Goal: Information Seeking & Learning: Learn about a topic

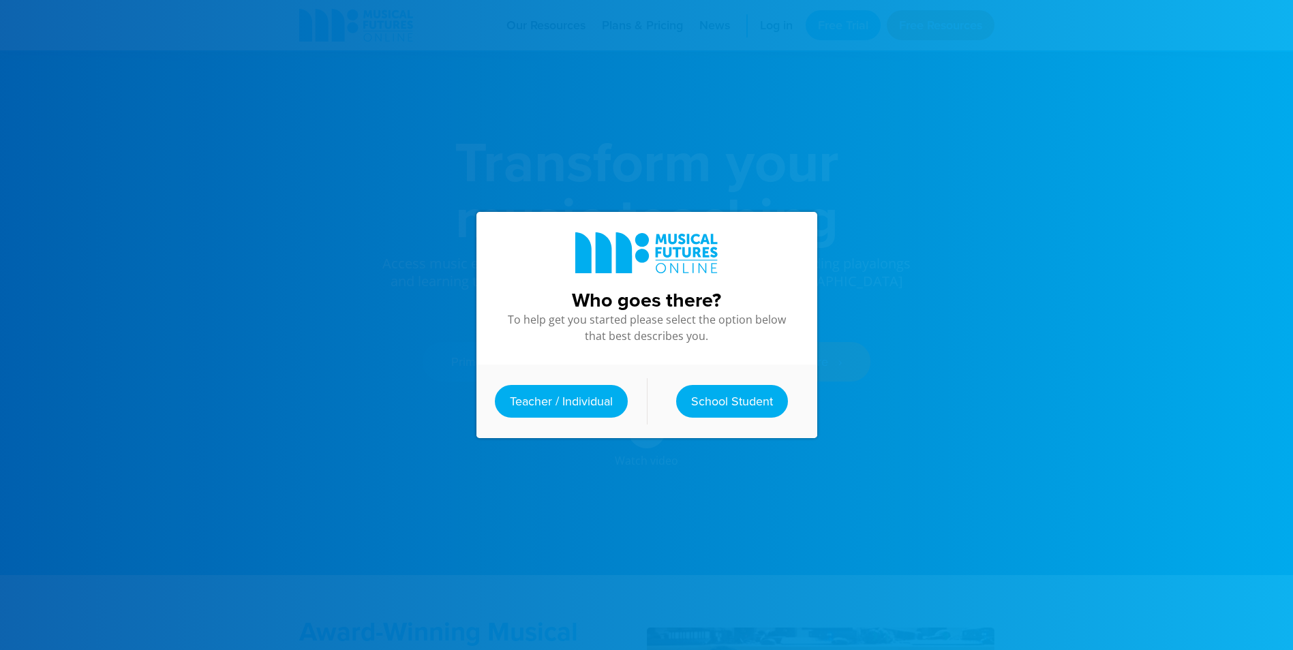
click at [423, 368] on div at bounding box center [646, 325] width 1293 height 650
click at [424, 366] on div at bounding box center [646, 325] width 1293 height 650
drag, startPoint x: 427, startPoint y: 366, endPoint x: 468, endPoint y: 378, distance: 43.2
drag, startPoint x: 468, startPoint y: 378, endPoint x: 537, endPoint y: 410, distance: 76.2
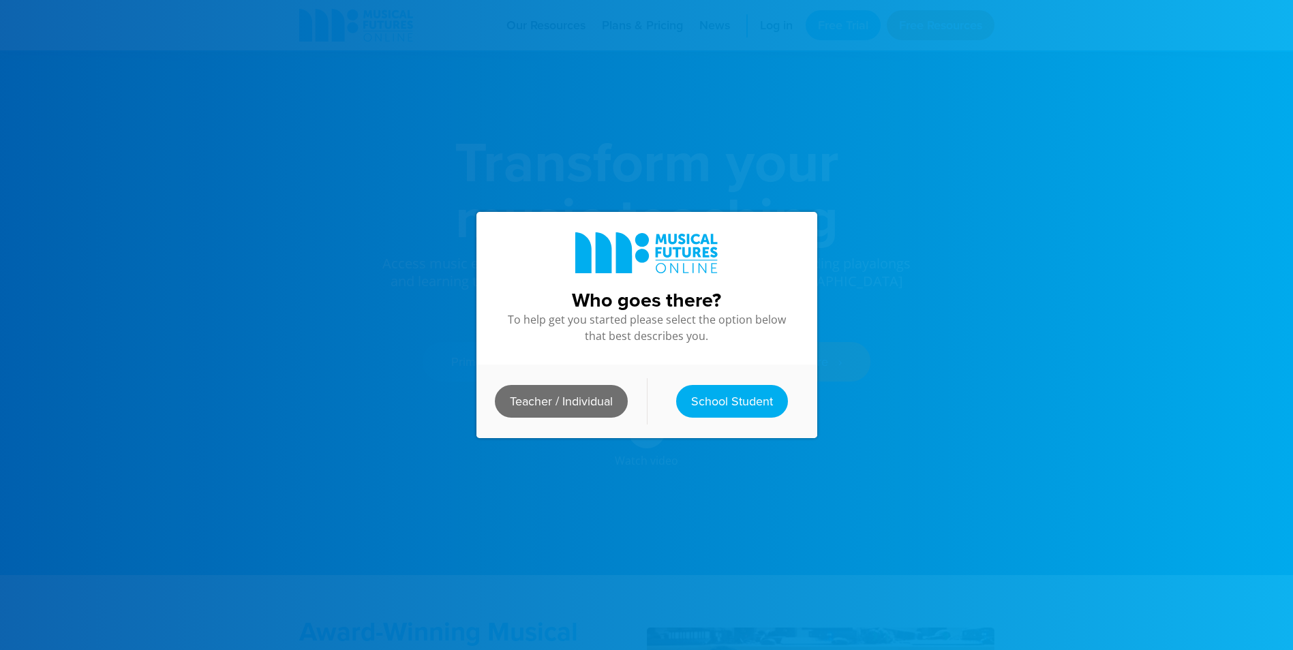
click at [537, 410] on link "Teacher / Individual" at bounding box center [561, 401] width 133 height 33
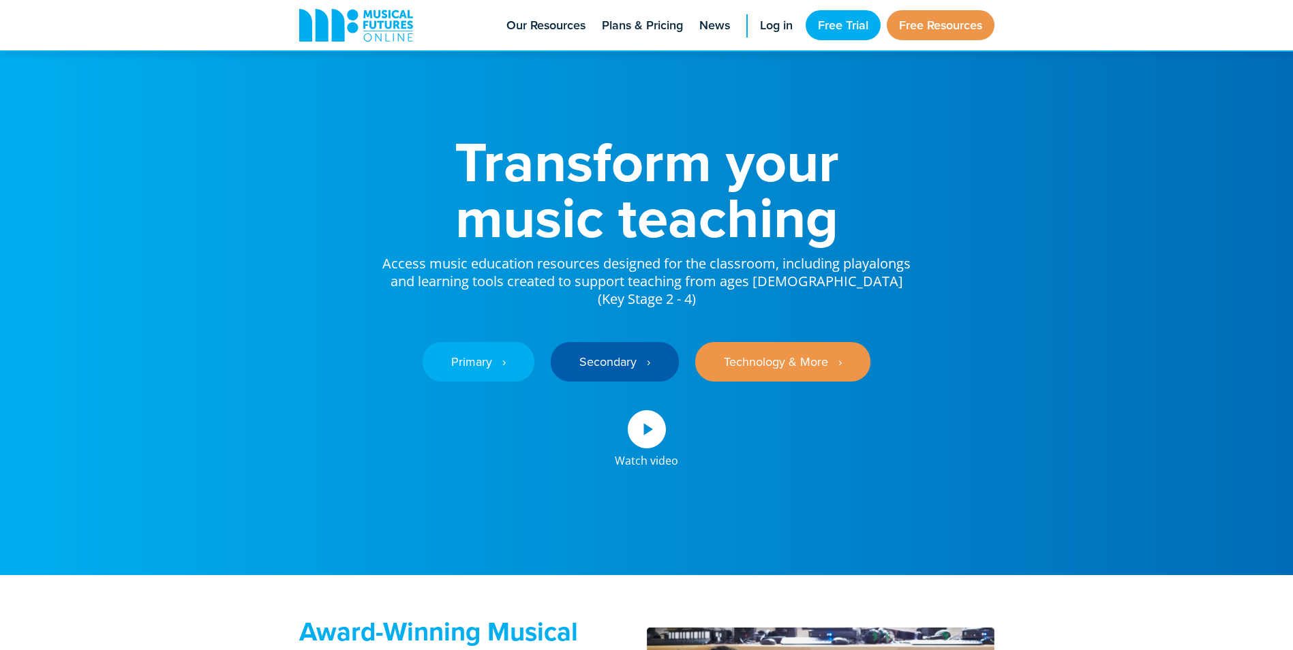
drag, startPoint x: 537, startPoint y: 410, endPoint x: 571, endPoint y: 427, distance: 38.1
click at [568, 427] on div at bounding box center [646, 325] width 1293 height 650
click at [641, 220] on h1 "Transform your music teaching" at bounding box center [647, 190] width 532 height 112
click at [613, 352] on link "Secondary ‎‏‏‎ ‎ ›" at bounding box center [615, 362] width 128 height 40
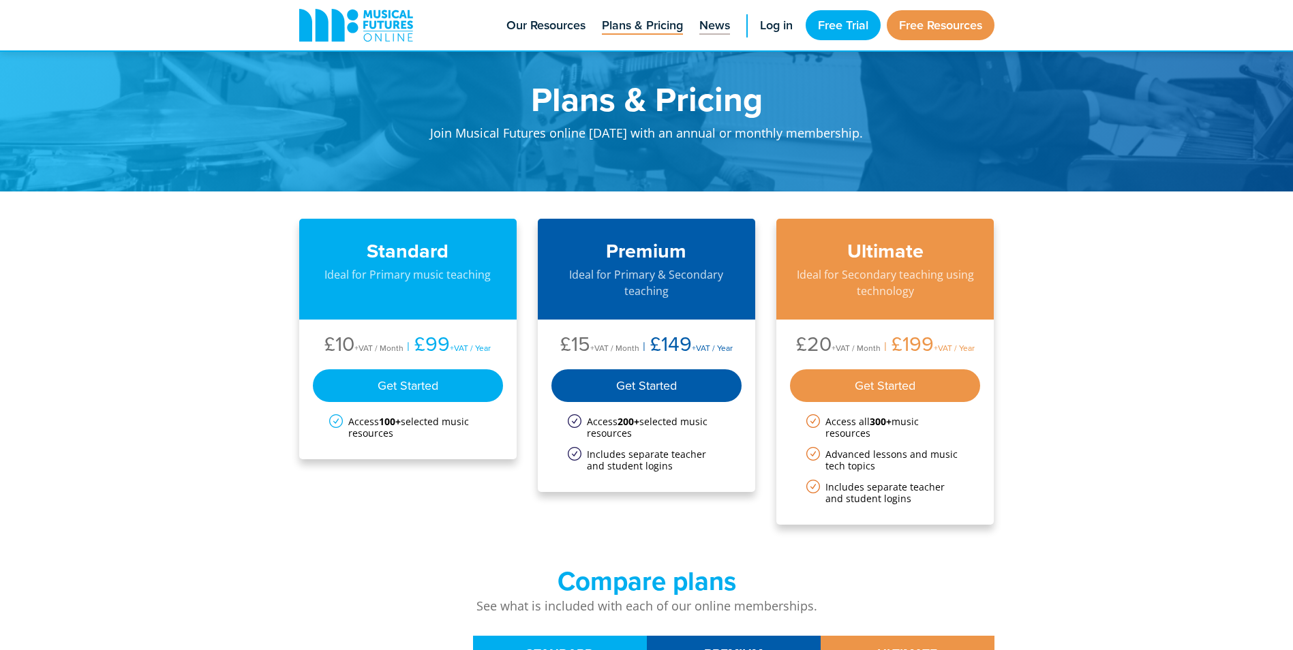
click at [712, 29] on span "News" at bounding box center [714, 25] width 31 height 18
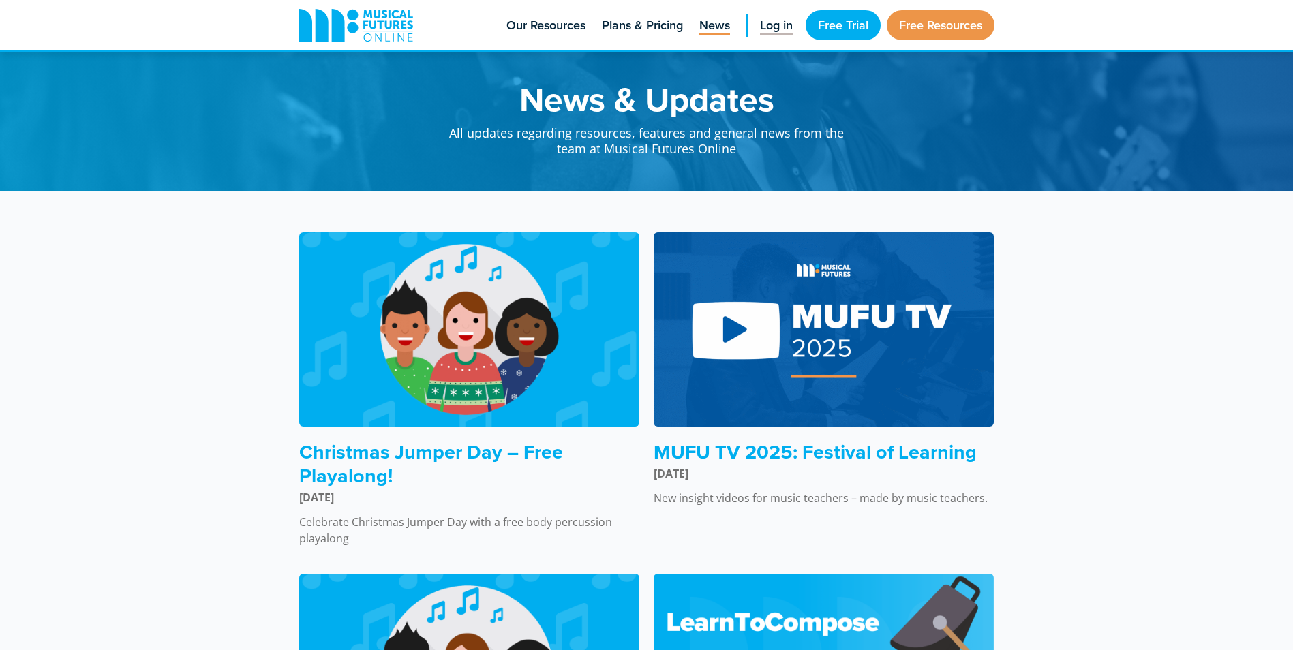
click at [786, 30] on span "Log in" at bounding box center [776, 25] width 33 height 18
